Goal: Task Accomplishment & Management: Manage account settings

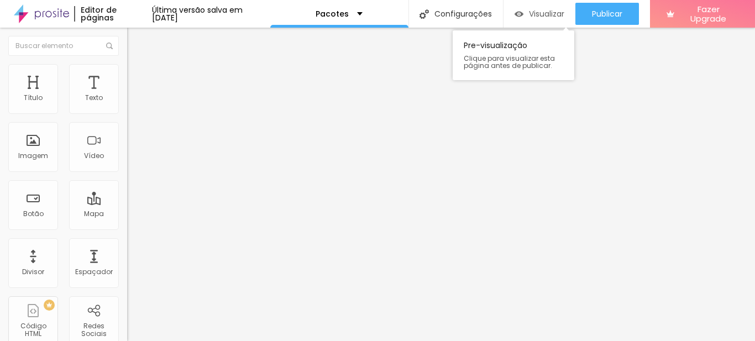
click at [535, 14] on span "Visualizar" at bounding box center [546, 13] width 35 height 9
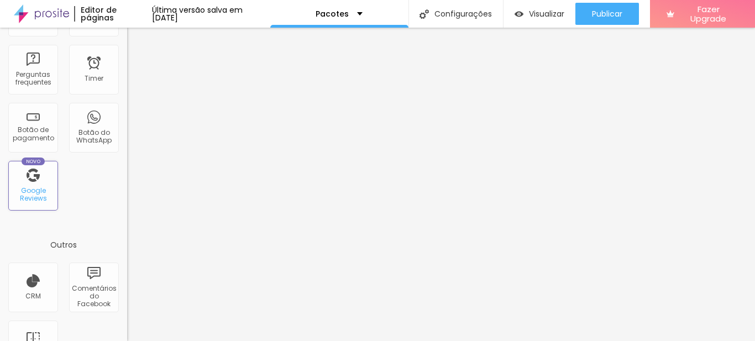
scroll to position [387, 0]
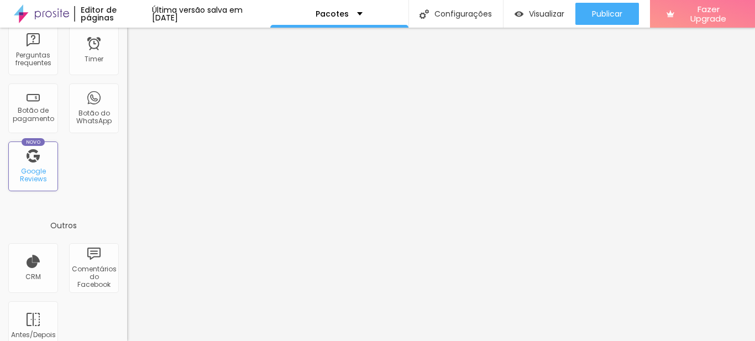
click at [32, 177] on div "Google Reviews" at bounding box center [33, 175] width 44 height 16
click at [29, 172] on div "Google Reviews" at bounding box center [33, 175] width 44 height 16
click at [29, 167] on div "Google Reviews" at bounding box center [33, 175] width 44 height 16
click at [22, 171] on div "Google Reviews" at bounding box center [33, 175] width 44 height 16
drag, startPoint x: 29, startPoint y: 183, endPoint x: 35, endPoint y: 178, distance: 7.9
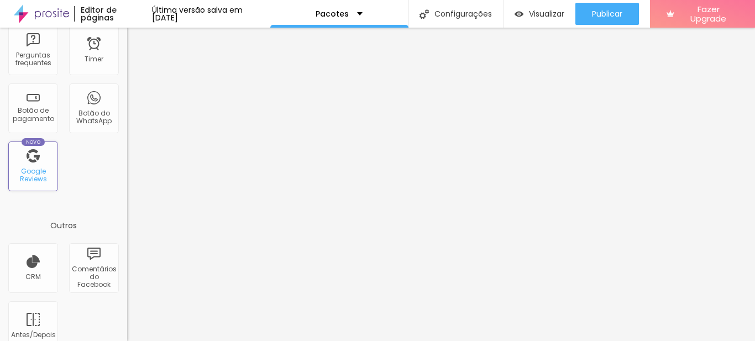
click at [30, 182] on div "Google Reviews" at bounding box center [33, 175] width 44 height 16
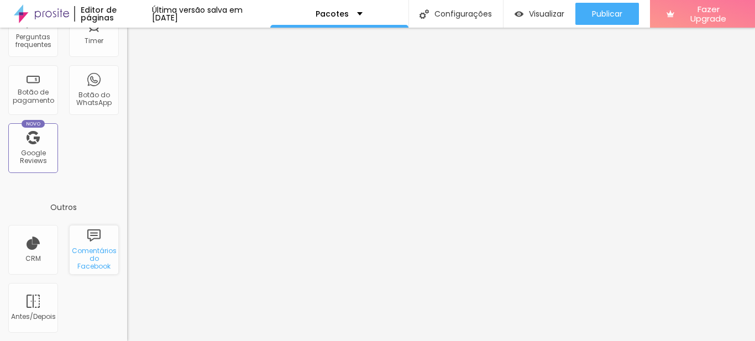
click at [82, 261] on div "Comentários do Facebook" at bounding box center [94, 259] width 44 height 24
click at [82, 259] on div "Comentários do Facebook" at bounding box center [94, 259] width 44 height 24
click at [85, 261] on div "Comentários do Facebook" at bounding box center [94, 259] width 44 height 24
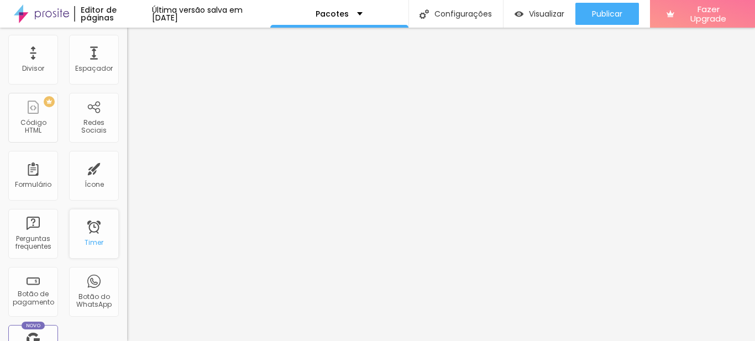
scroll to position [184, 0]
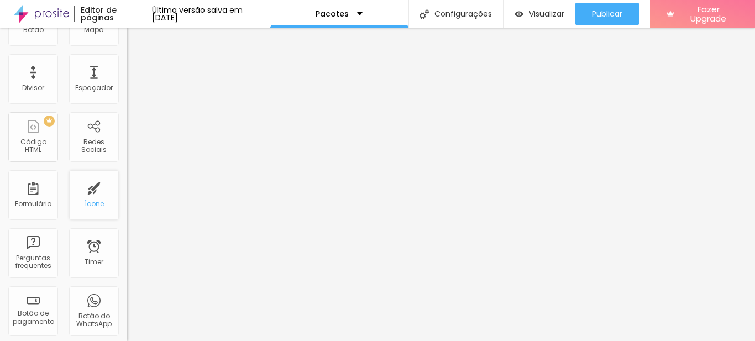
click at [87, 206] on div "Ícone" at bounding box center [94, 204] width 19 height 8
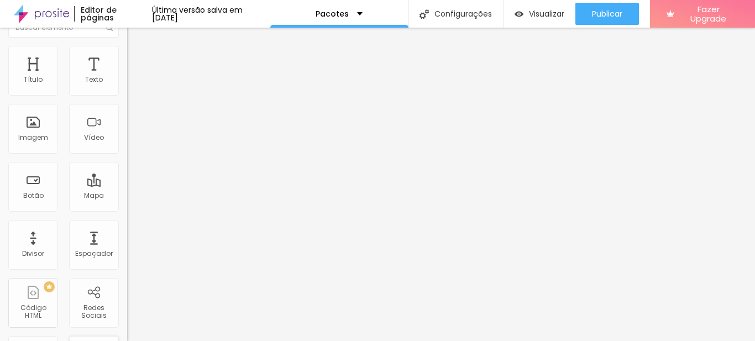
scroll to position [0, 0]
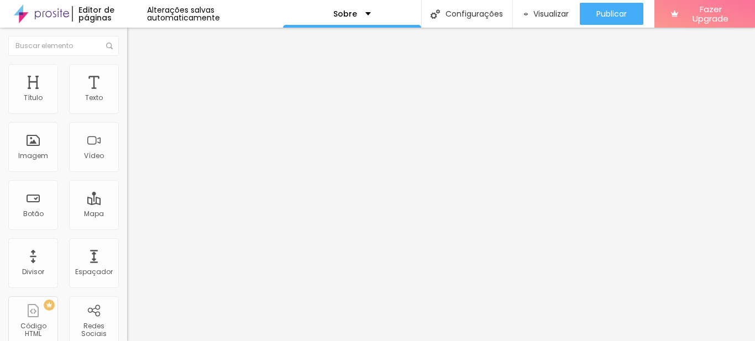
click at [127, 95] on span "Trocar imagem" at bounding box center [157, 90] width 60 height 9
drag, startPoint x: 54, startPoint y: 128, endPoint x: 56, endPoint y: 134, distance: 5.8
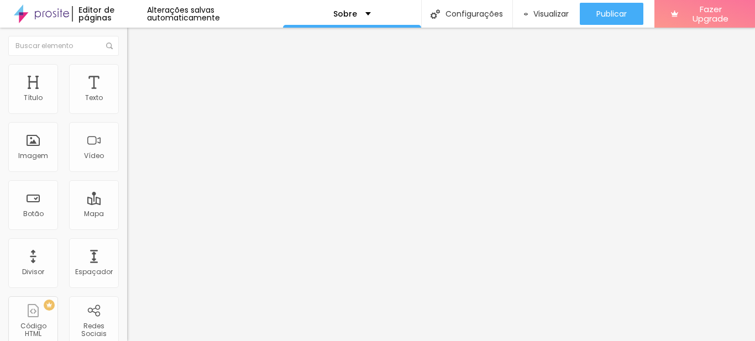
click at [127, 94] on div "Trocar imagem" at bounding box center [190, 90] width 127 height 8
click at [127, 71] on li "Estilo" at bounding box center [190, 68] width 127 height 11
type input "95"
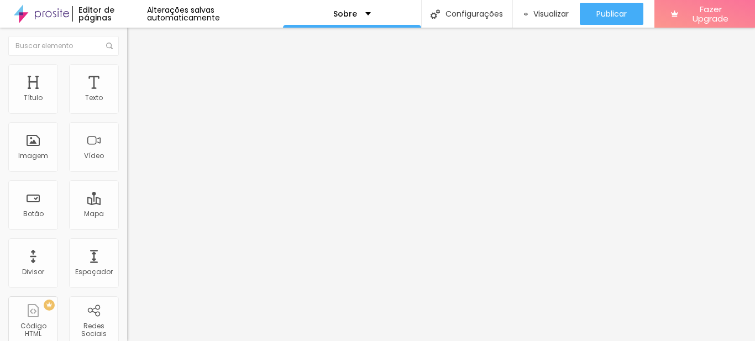
type input "95"
type input "90"
type input "85"
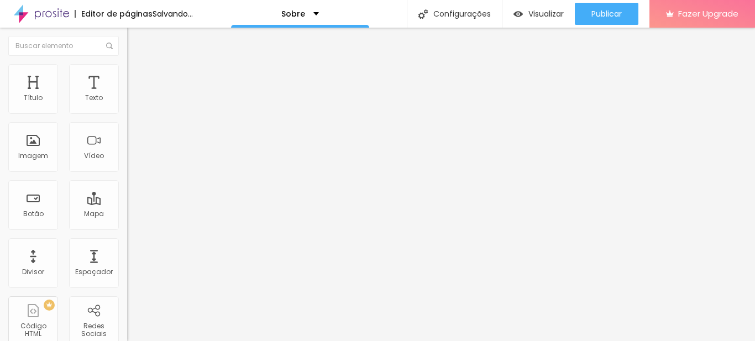
type input "90"
type input "95"
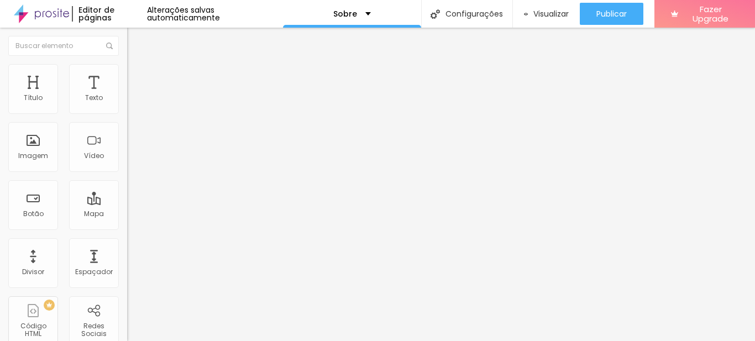
type input "100"
click at [127, 113] on input "range" at bounding box center [162, 108] width 71 height 9
click at [127, 64] on li "Conteúdo" at bounding box center [190, 58] width 127 height 11
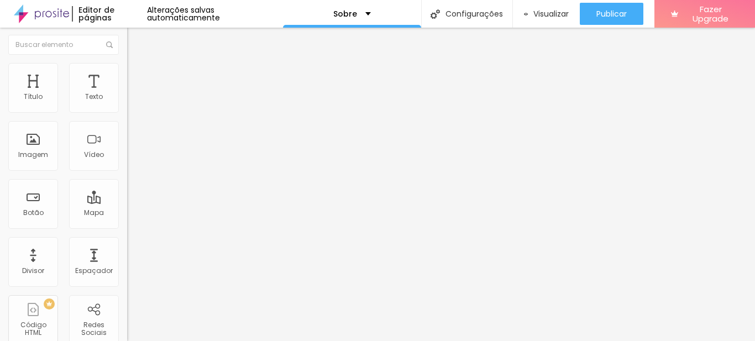
click at [127, 172] on span "16:9 Cinema" at bounding box center [148, 166] width 42 height 9
click at [127, 189] on span "Padrão" at bounding box center [139, 184] width 25 height 9
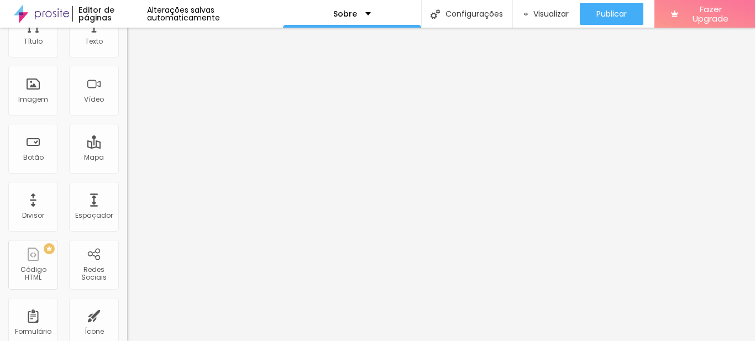
click at [127, 140] on span "Quadrado" at bounding box center [145, 135] width 36 height 9
click at [127, 147] on span "Original" at bounding box center [140, 142] width 27 height 9
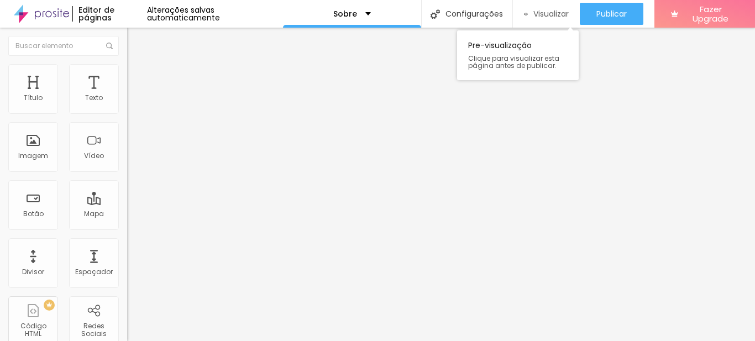
click at [539, 11] on span "Visualizar" at bounding box center [550, 13] width 35 height 9
click at [137, 75] on span "Estilo" at bounding box center [145, 71] width 17 height 9
click at [127, 64] on li "Conteúdo" at bounding box center [190, 58] width 127 height 11
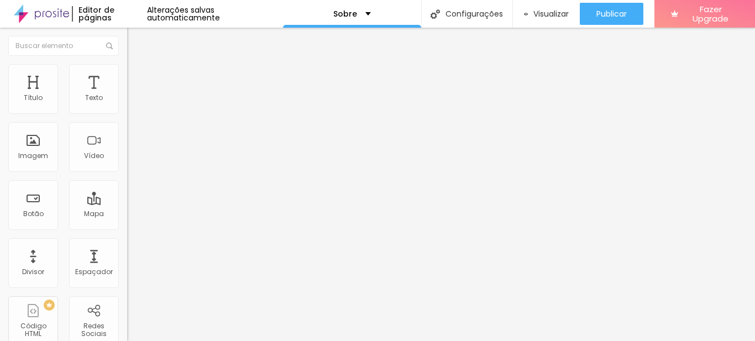
type input "https://www.instagram.com/photoinfantil"
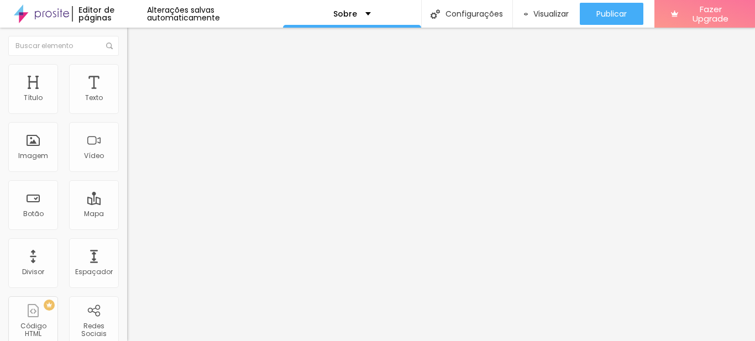
click at [127, 223] on div "Facebook" at bounding box center [190, 226] width 127 height 7
type input "https://www.facebook.com/photoinfantil"
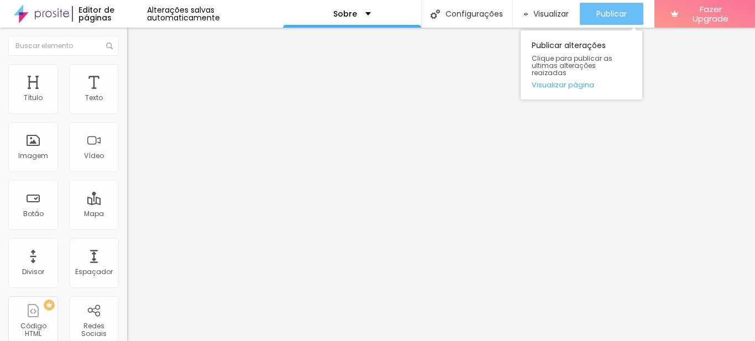
click at [607, 15] on span "Publicar" at bounding box center [611, 13] width 30 height 9
